Goal: Go to known website: Go to known website

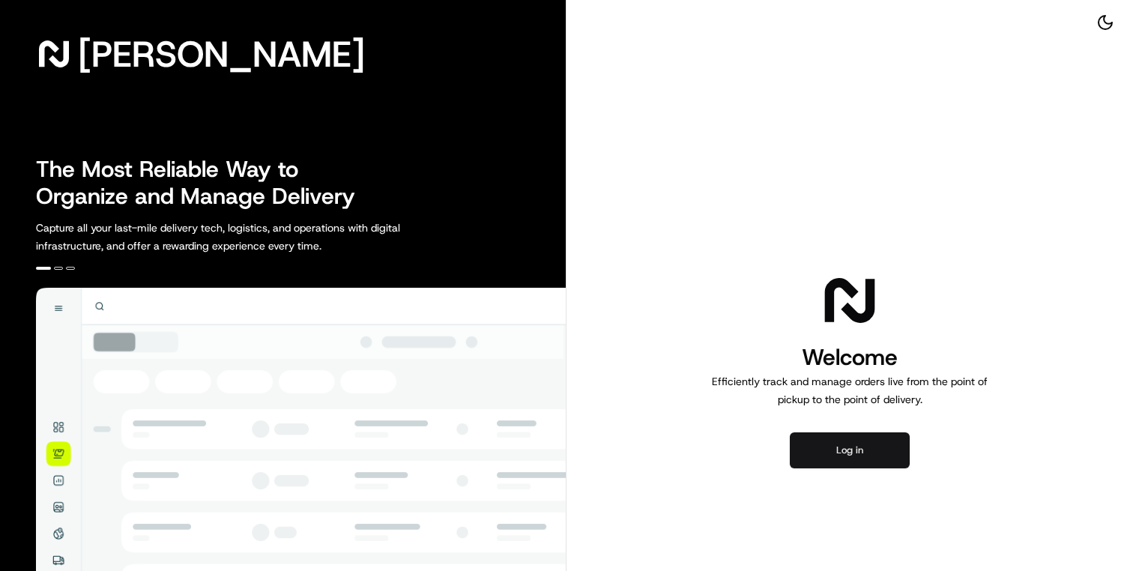
click at [856, 456] on button "Log in" at bounding box center [850, 451] width 120 height 36
